Goal: Navigation & Orientation: Find specific page/section

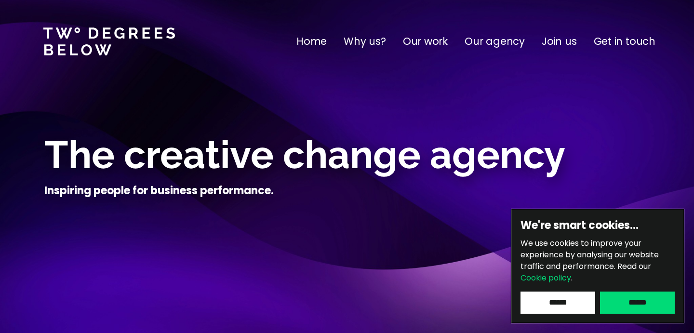
click at [443, 40] on p "Our work" at bounding box center [425, 41] width 45 height 15
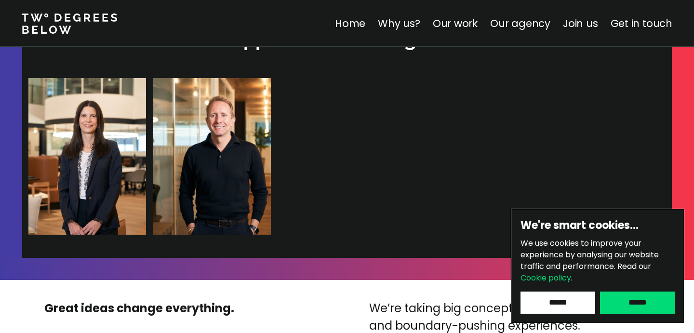
scroll to position [2117, 0]
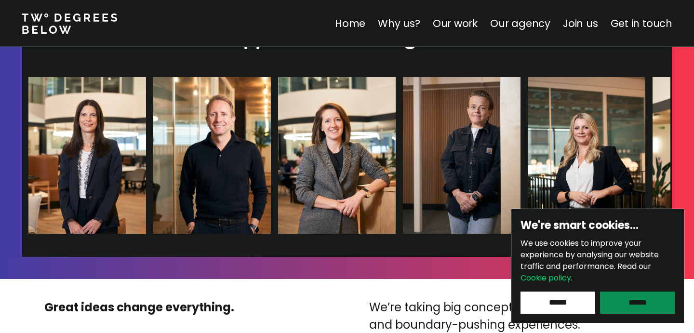
click at [646, 305] on input "******" at bounding box center [637, 303] width 75 height 22
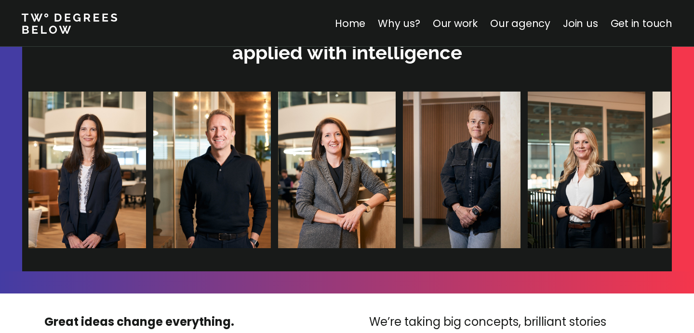
scroll to position [2102, 0]
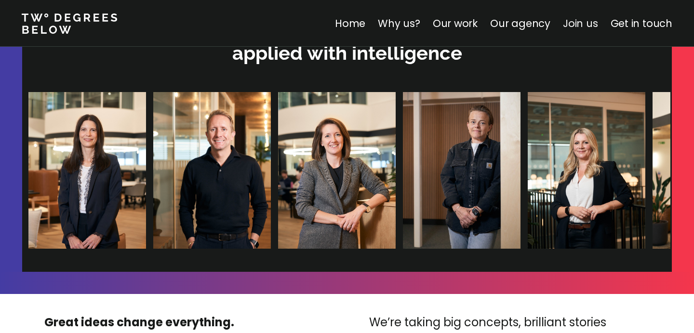
click at [582, 24] on link "Join us" at bounding box center [580, 23] width 35 height 14
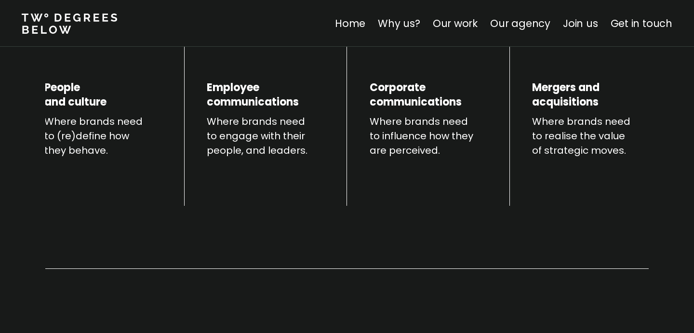
scroll to position [442, 0]
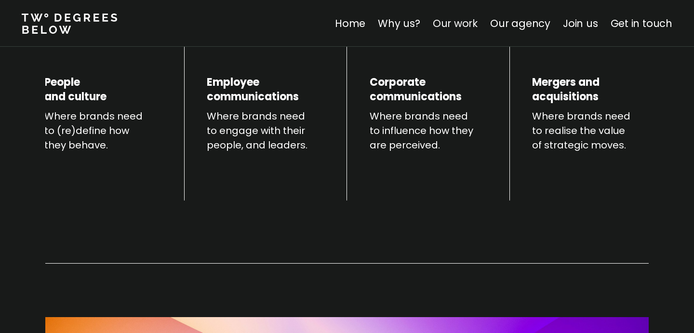
click at [465, 26] on link "Our work" at bounding box center [455, 23] width 45 height 14
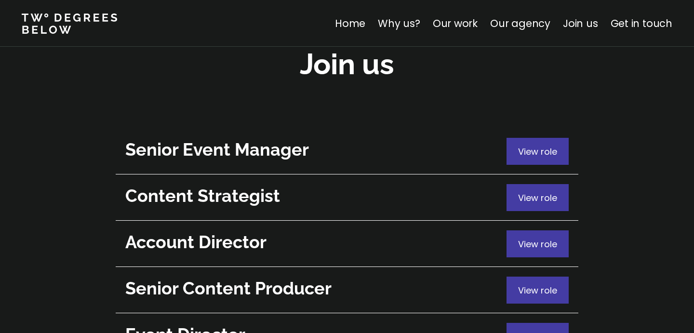
scroll to position [3504, 0]
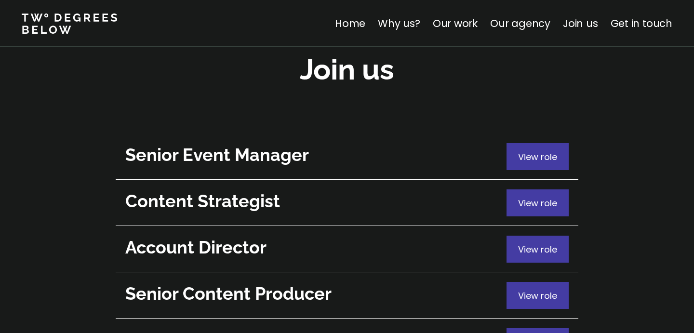
click at [224, 236] on h2 "Account Director" at bounding box center [313, 248] width 377 height 24
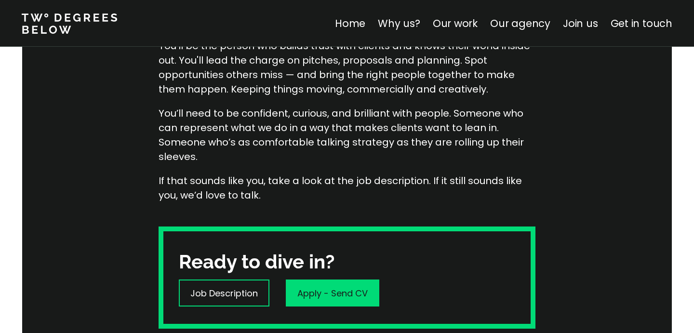
scroll to position [275, 0]
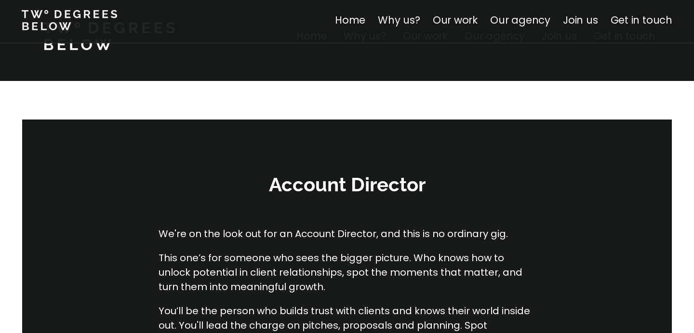
scroll to position [8, 0]
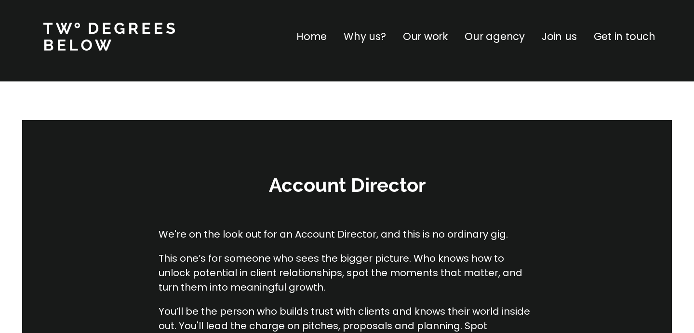
click at [572, 36] on p "Join us" at bounding box center [559, 36] width 35 height 15
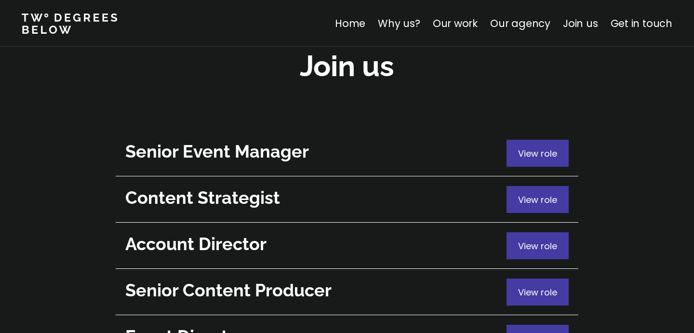
scroll to position [3509, 0]
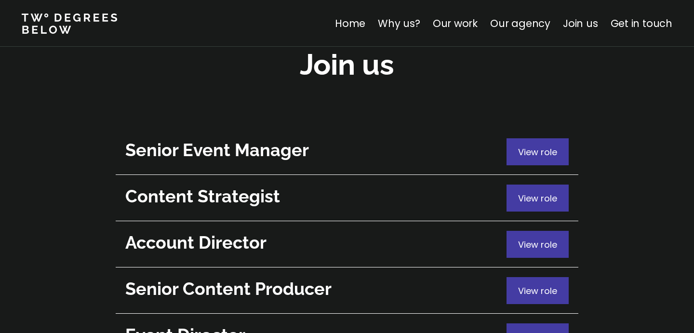
click at [233, 231] on h2 "Account Director" at bounding box center [313, 243] width 377 height 24
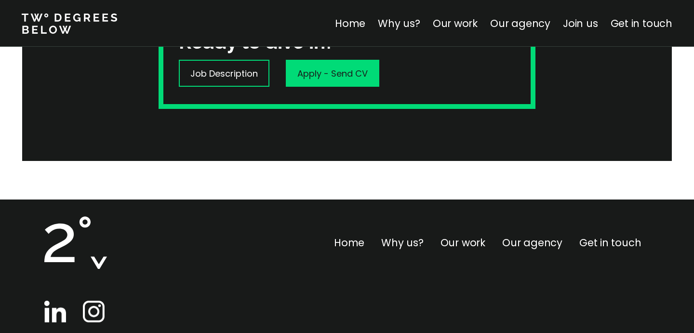
scroll to position [555, 0]
